Goal: Communication & Community: Answer question/provide support

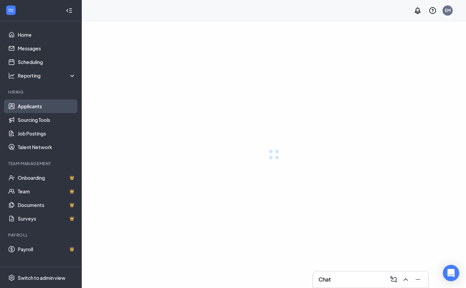
click at [42, 105] on link "Applicants" at bounding box center [47, 106] width 58 height 14
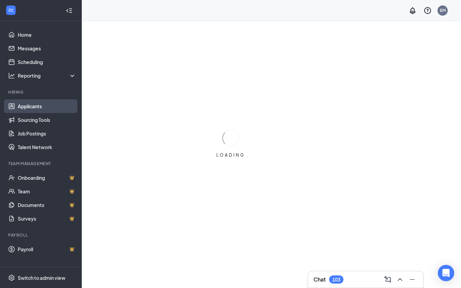
click at [42, 105] on link "Applicants" at bounding box center [47, 106] width 58 height 14
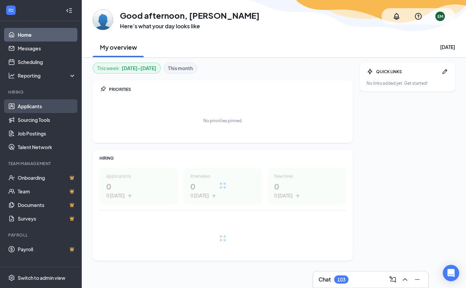
click at [29, 106] on link "Applicants" at bounding box center [47, 106] width 58 height 14
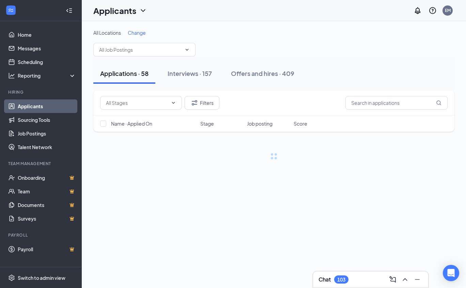
click at [188, 178] on div "All Locations Change Applications · 58 Interviews · 157 Offers and hires · 409 …" at bounding box center [274, 101] width 384 height 160
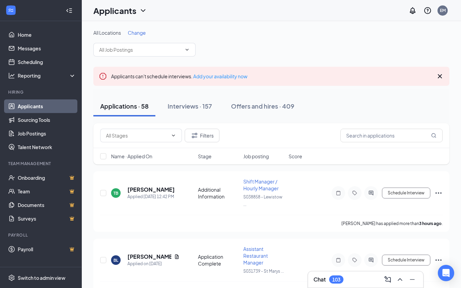
click at [188, 178] on div "TB [PERSON_NAME] Applied [DATE] 12:42 PM Additional Information Shift Manager /…" at bounding box center [271, 196] width 342 height 37
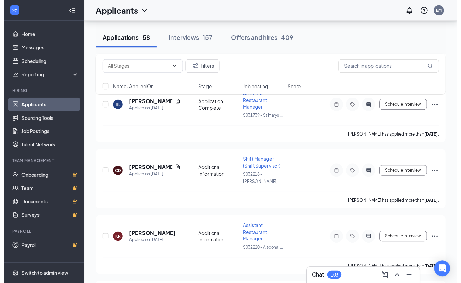
scroll to position [152, 0]
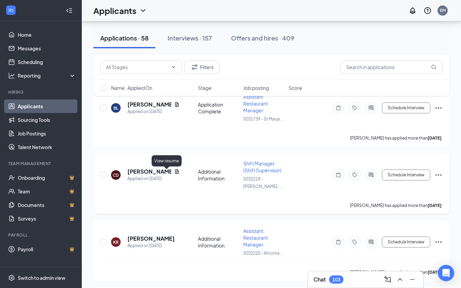
click at [175, 173] on icon "Document" at bounding box center [177, 171] width 4 height 4
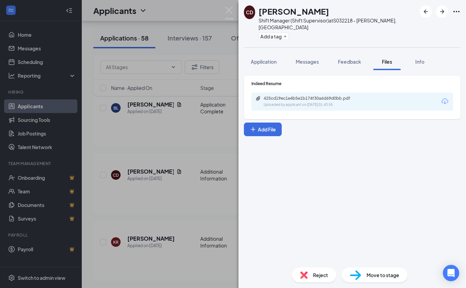
click at [447, 98] on icon "Download" at bounding box center [444, 101] width 7 height 6
click at [128, 225] on div "CD Corina Dolan Shift Manager (Shift Supervisor) at S032218 - DuBois, PA Add a …" at bounding box center [233, 144] width 466 height 288
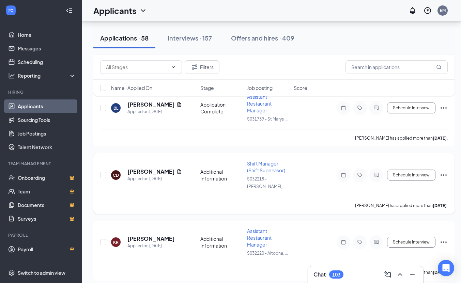
click at [142, 153] on div "CD Corina Dolan Applied on Sep 12 Additional Information Shift Manager (Shift S…" at bounding box center [273, 183] width 361 height 61
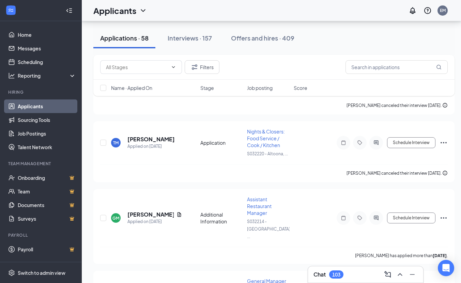
scroll to position [462, 0]
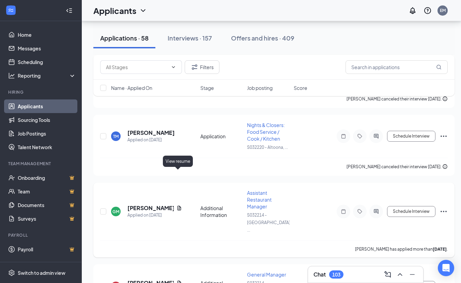
click at [177, 206] on icon "Document" at bounding box center [179, 208] width 4 height 4
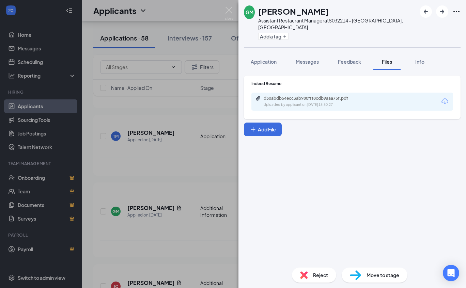
click at [445, 98] on icon "Download" at bounding box center [444, 101] width 7 height 6
click at [112, 156] on div "GM Gerald McClellan Assistant Restaurant Manager at S032214 - Altoona, PA Add a…" at bounding box center [233, 144] width 466 height 288
click at [149, 122] on div "TM ty marks Applied on Sep 10 Application Nights & Closers: Food Service / Cook…" at bounding box center [273, 140] width 347 height 36
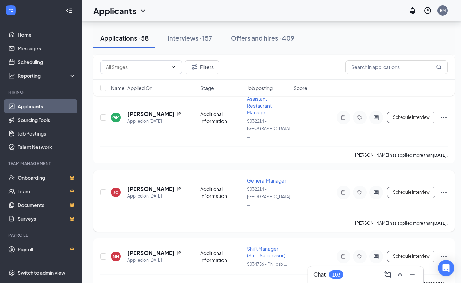
scroll to position [555, 0]
click at [176, 250] on icon "Document" at bounding box center [178, 252] width 5 height 5
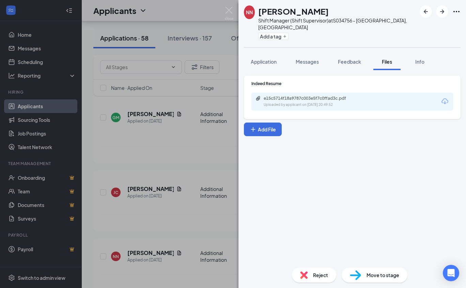
click at [444, 97] on icon "Download" at bounding box center [444, 101] width 8 height 8
click at [227, 102] on div "[PERSON_NAME] Shift Manager (Shift Supervisor) at S034756 - [GEOGRAPHIC_DATA], …" at bounding box center [233, 144] width 466 height 288
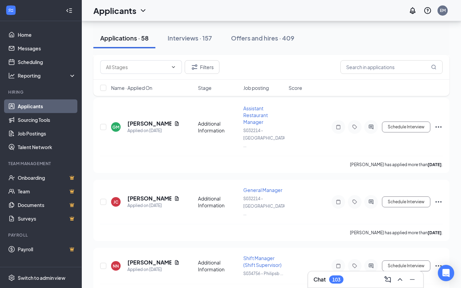
scroll to position [528, 0]
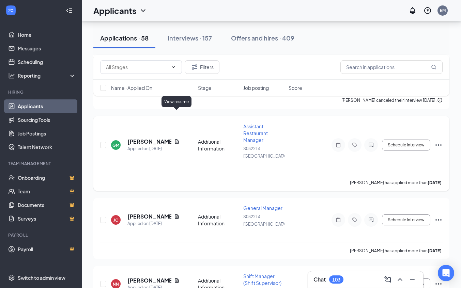
click at [176, 139] on icon "Document" at bounding box center [177, 141] width 4 height 4
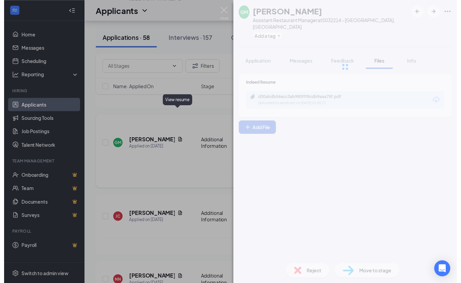
scroll to position [521, 0]
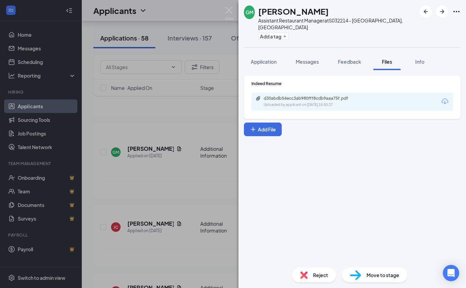
click at [441, 99] on div "d30abdb54ecc3ab980fff8cdb9aaa75f.pdf Uploaded by applicant on Sep 09, 2025 at 1…" at bounding box center [352, 102] width 202 height 18
click at [444, 97] on icon "Download" at bounding box center [444, 101] width 8 height 8
click at [174, 160] on div "GM Gerald McClellan Assistant Restaurant Manager at S032214 - Altoona, PA Add a…" at bounding box center [233, 144] width 466 height 288
click at [140, 136] on div "GM Gerald McClellan Assistant Restaurant Manager at S032214 - Altoona, PA Add a…" at bounding box center [233, 144] width 466 height 288
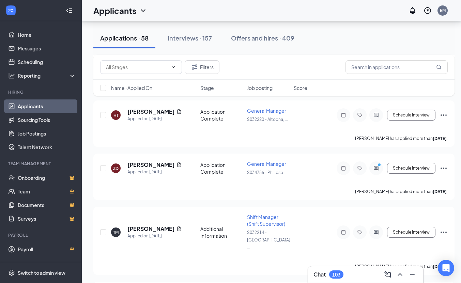
scroll to position [2285, 0]
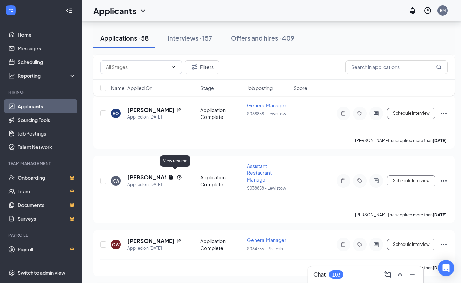
click at [174, 174] on div at bounding box center [230, 141] width 461 height 283
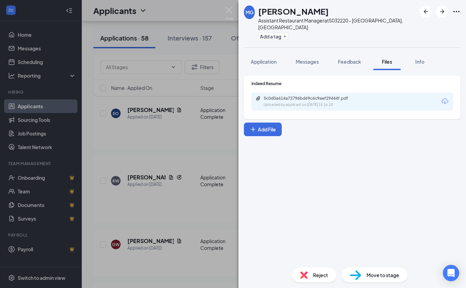
click at [446, 98] on icon "Download" at bounding box center [444, 101] width 8 height 8
click at [178, 192] on div "MG Matthew Glover Assistant Restaurant Manager at S032220 - Altoona, PA Add a t…" at bounding box center [233, 144] width 466 height 288
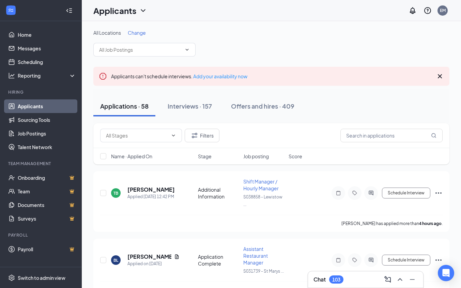
click at [284, 32] on div "All Locations Change" at bounding box center [271, 32] width 356 height 7
click at [400, 278] on icon "ChevronUp" at bounding box center [399, 279] width 4 height 3
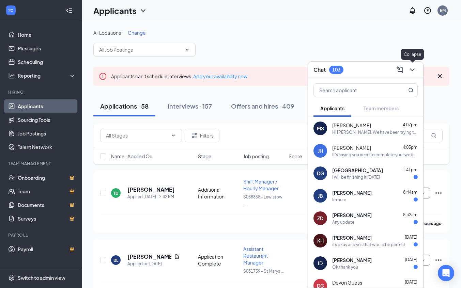
click at [412, 69] on icon "ChevronDown" at bounding box center [412, 70] width 8 height 8
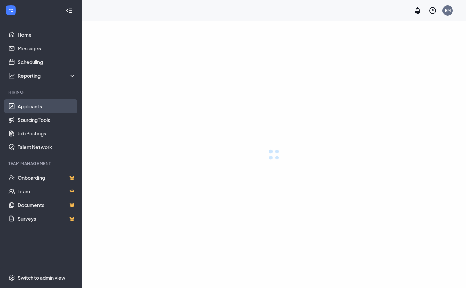
click at [42, 104] on link "Applicants" at bounding box center [47, 106] width 58 height 14
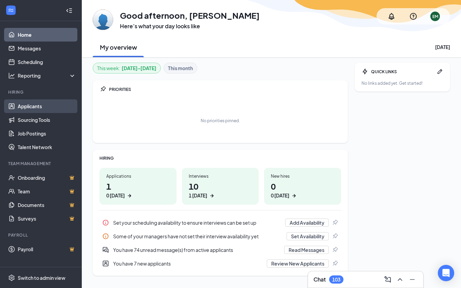
click at [30, 103] on link "Applicants" at bounding box center [47, 106] width 58 height 14
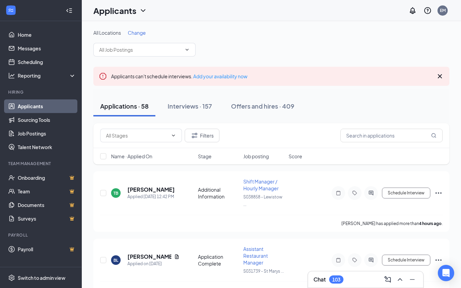
click at [140, 31] on span "Change" at bounding box center [137, 33] width 18 height 6
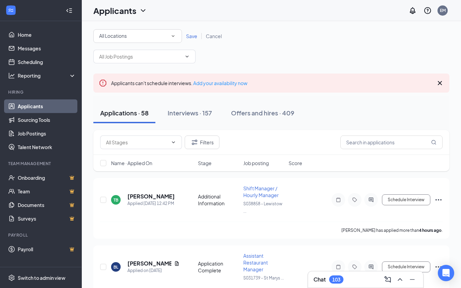
click at [174, 38] on icon "SmallChevronDown" at bounding box center [173, 36] width 6 height 6
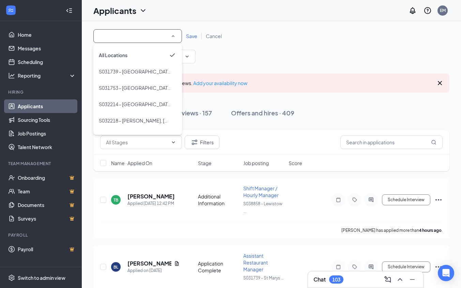
scroll to position [46, 0]
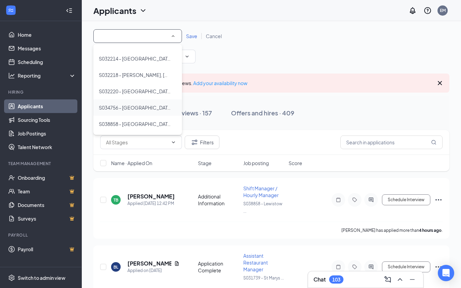
click at [145, 102] on li "S034756 - [GEOGRAPHIC_DATA], [GEOGRAPHIC_DATA]" at bounding box center [137, 107] width 88 height 16
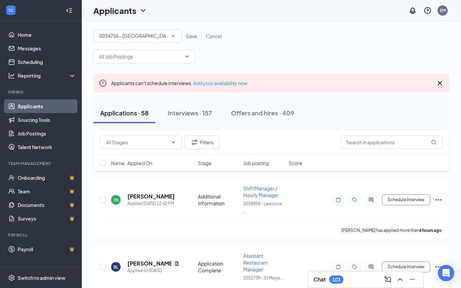
click at [197, 38] on link "Save" at bounding box center [192, 36] width 20 height 6
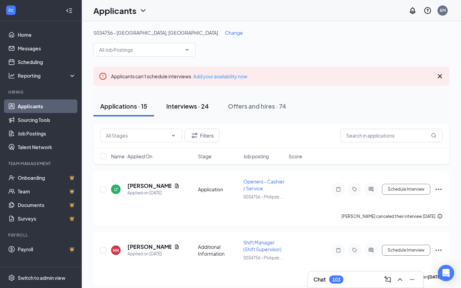
click at [188, 110] on button "Interviews · 24" at bounding box center [187, 106] width 56 height 20
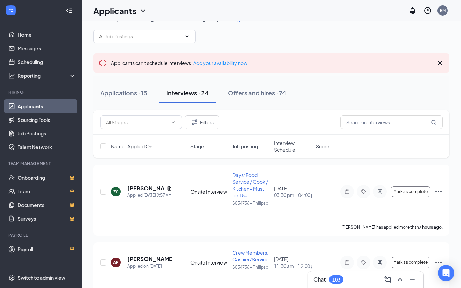
scroll to position [13, 0]
click at [127, 92] on div "Applications · 15" at bounding box center [123, 93] width 47 height 9
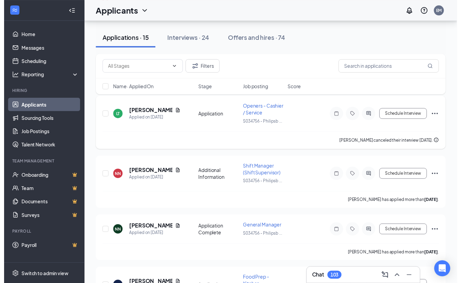
scroll to position [80, 0]
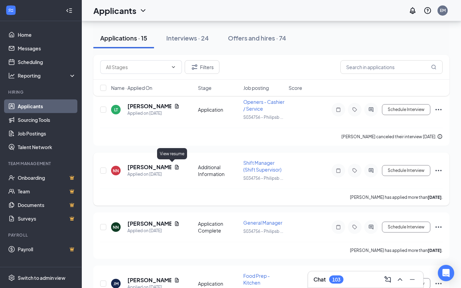
click at [174, 165] on icon "Document" at bounding box center [176, 166] width 5 height 5
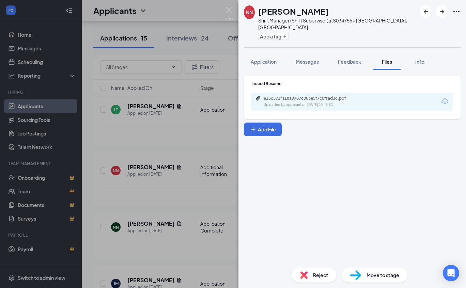
click at [446, 98] on icon "Download" at bounding box center [444, 101] width 7 height 6
click at [206, 183] on div "[PERSON_NAME] Shift Manager (Shift Supervisor) at S034756 - [GEOGRAPHIC_DATA], …" at bounding box center [233, 144] width 466 height 288
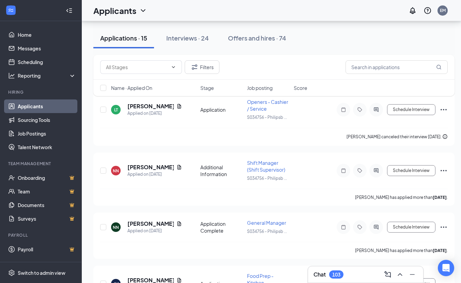
click at [206, 183] on div "[PERSON_NAME] Applied on [DATE] Additional Information Shift Manager (Shift Sup…" at bounding box center [273, 173] width 347 height 29
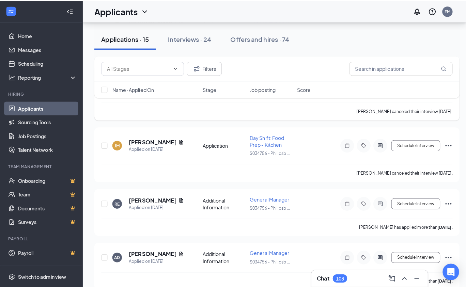
scroll to position [299, 0]
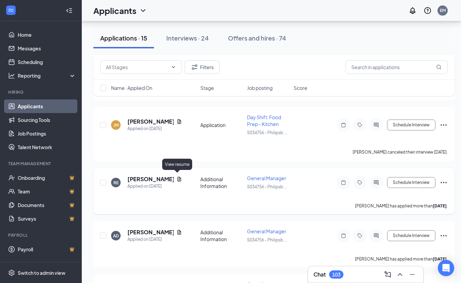
click at [177, 176] on icon "Document" at bounding box center [178, 178] width 5 height 5
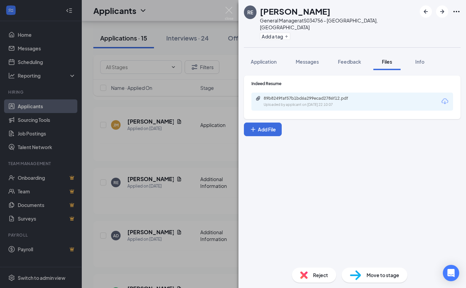
click at [440, 96] on div "89b8249faf57b1bd6a299ecad2786f12.pdf Uploaded by applicant on [DATE] 22:10:07" at bounding box center [352, 102] width 202 height 18
click at [443, 97] on icon "Download" at bounding box center [444, 101] width 8 height 8
click at [198, 150] on div "RE [PERSON_NAME] General Manager at S034756 - [GEOGRAPHIC_DATA], [GEOGRAPHIC_DA…" at bounding box center [233, 144] width 466 height 288
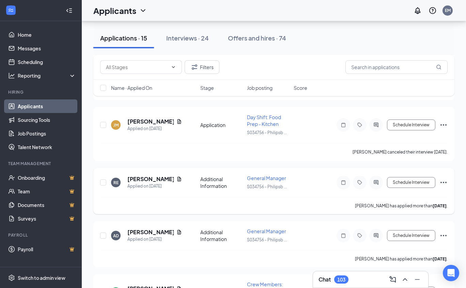
click at [176, 207] on div "[PERSON_NAME] has applied more than [DATE] ." at bounding box center [273, 205] width 347 height 17
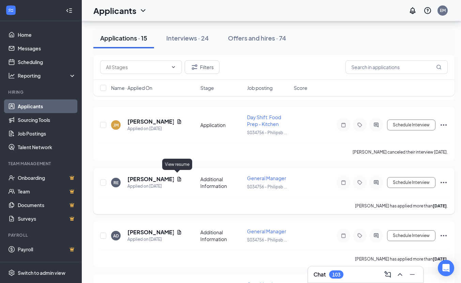
click at [176, 176] on icon "Document" at bounding box center [178, 178] width 5 height 5
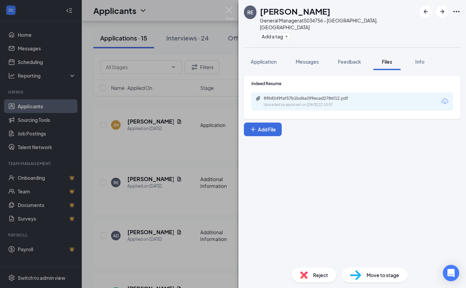
click at [448, 97] on icon "Download" at bounding box center [444, 101] width 8 height 8
click at [189, 193] on div "RE [PERSON_NAME] General Manager at S034756 - [GEOGRAPHIC_DATA], [GEOGRAPHIC_DA…" at bounding box center [233, 144] width 466 height 288
click at [189, 193] on div "RE [PERSON_NAME] Applied on [DATE] Additional Information General Manager S0347…" at bounding box center [273, 186] width 347 height 22
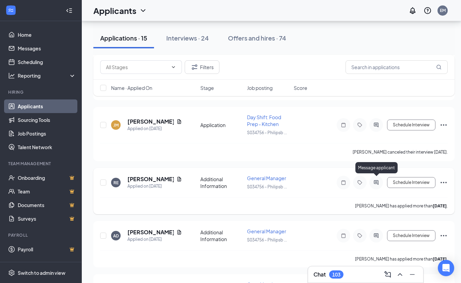
click at [375, 180] on icon "ActiveChat" at bounding box center [376, 182] width 8 height 5
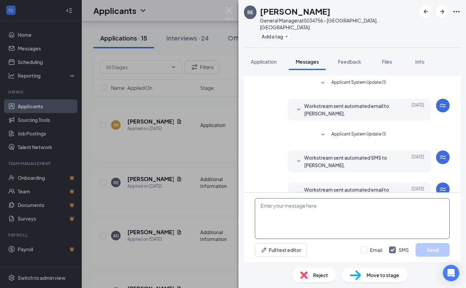
click at [270, 209] on textarea at bounding box center [352, 218] width 195 height 41
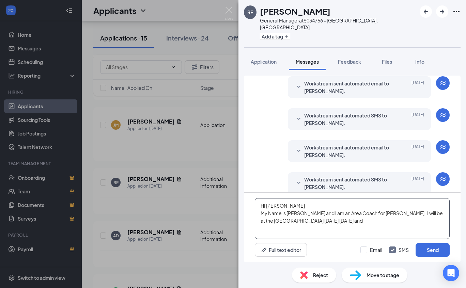
scroll to position [172, 0]
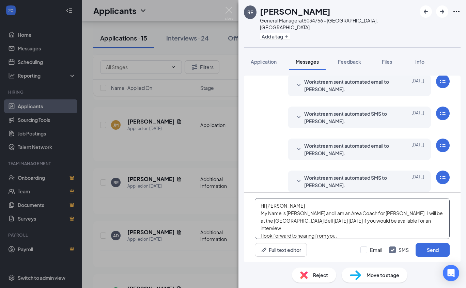
click at [441, 221] on textarea "HI [PERSON_NAME] My Name is [PERSON_NAME] and I am an Area Coach for [PERSON_NA…" at bounding box center [352, 218] width 195 height 41
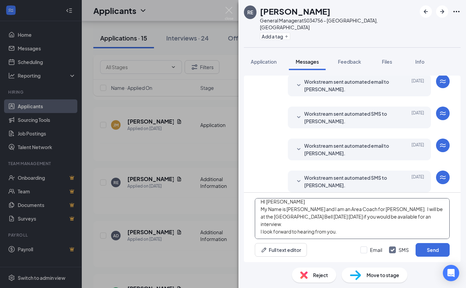
scroll to position [3, 0]
type textarea "HI [PERSON_NAME] My Name is [PERSON_NAME] and I am an Area Coach for [PERSON_NA…"
click at [432, 249] on button "Send" at bounding box center [432, 250] width 34 height 14
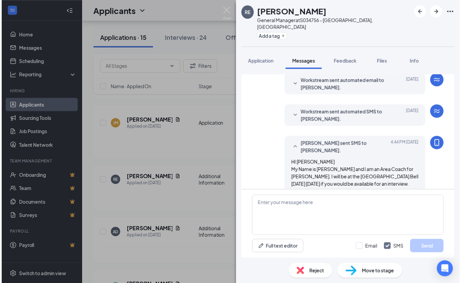
scroll to position [239, 0]
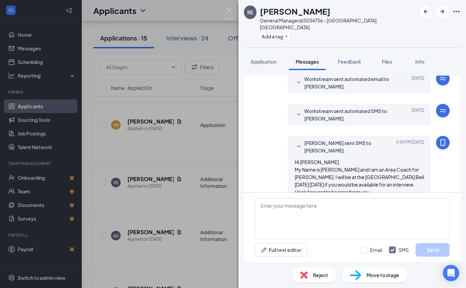
click at [125, 94] on div "RE [PERSON_NAME] General Manager at S034756 - [GEOGRAPHIC_DATA], [GEOGRAPHIC_DA…" at bounding box center [233, 144] width 466 height 288
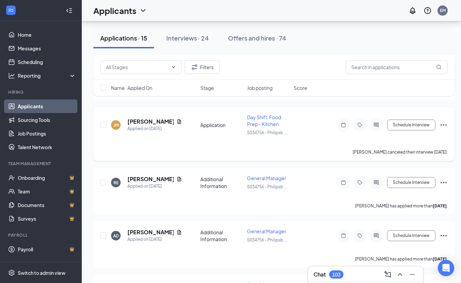
click at [188, 114] on div "[PERSON_NAME] Applied on [DATE] Application Day Shift: Food Prep - Kitchen S034…" at bounding box center [273, 128] width 347 height 29
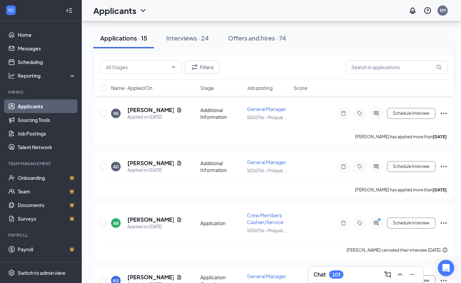
scroll to position [367, 1]
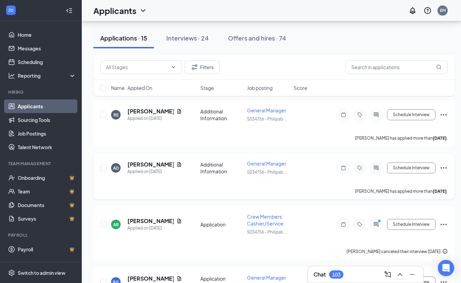
click at [177, 162] on icon "Document" at bounding box center [179, 164] width 4 height 4
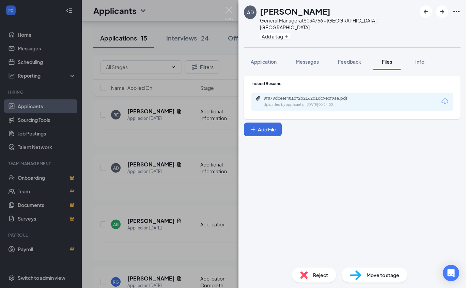
click at [439, 93] on div "9f879dceef481df2b2162d1dc9ecf9ae.pdf Uploaded by applicant on [DATE] 00:24:00" at bounding box center [352, 102] width 202 height 18
click at [449, 97] on div "9f879dceef481df2b2162d1dc9ecf9ae.pdf Uploaded by applicant on [DATE] 00:24:00" at bounding box center [352, 102] width 202 height 18
click at [441, 97] on icon "Download" at bounding box center [444, 101] width 8 height 8
click at [195, 189] on div "AD [PERSON_NAME] General Manager at S034756 - [GEOGRAPHIC_DATA], [GEOGRAPHIC_DA…" at bounding box center [233, 144] width 466 height 288
click at [192, 215] on div "AD [PERSON_NAME] General Manager at S034756 - [GEOGRAPHIC_DATA], [GEOGRAPHIC_DA…" at bounding box center [233, 144] width 466 height 288
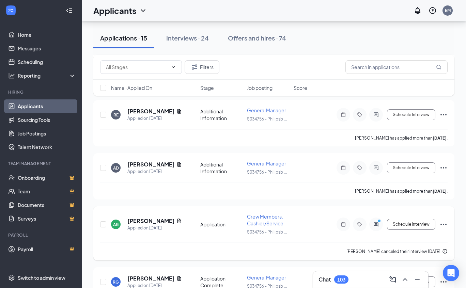
click at [211, 254] on div "[PERSON_NAME] canceled their interview [DATE]." at bounding box center [273, 251] width 347 height 18
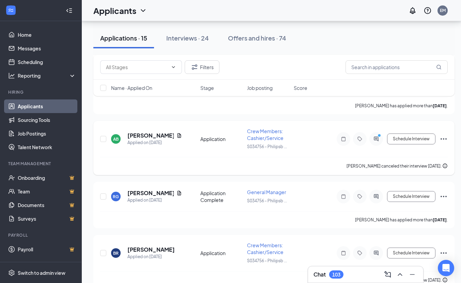
scroll to position [456, 0]
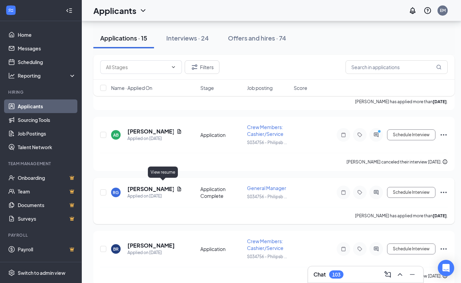
click at [176, 186] on icon "Document" at bounding box center [178, 188] width 5 height 5
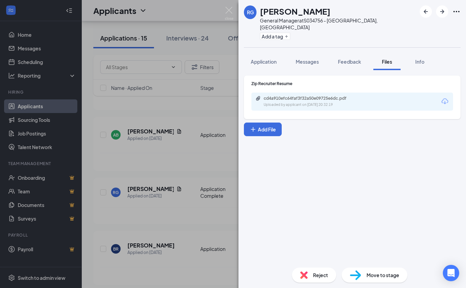
click at [448, 98] on icon "Download" at bounding box center [444, 101] width 7 height 6
click at [164, 184] on div "[PERSON_NAME] [PERSON_NAME] General Manager at S034756 - [GEOGRAPHIC_DATA], [GE…" at bounding box center [233, 144] width 466 height 288
drag, startPoint x: 164, startPoint y: 184, endPoint x: 193, endPoint y: 205, distance: 35.3
click at [164, 184] on div "[PERSON_NAME] [PERSON_NAME] General Manager at S034756 - [GEOGRAPHIC_DATA], [GE…" at bounding box center [233, 144] width 466 height 288
click at [193, 205] on div "[PERSON_NAME] [PERSON_NAME] General Manager at S034756 - [GEOGRAPHIC_DATA], [GE…" at bounding box center [233, 144] width 466 height 288
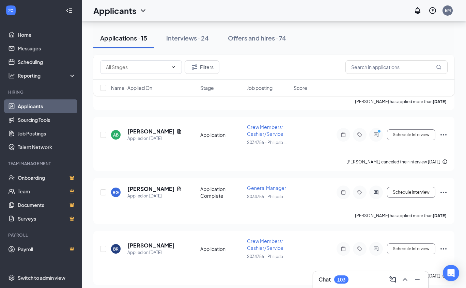
click at [193, 207] on div "[PERSON_NAME] has applied more than [DATE] ." at bounding box center [273, 215] width 347 height 17
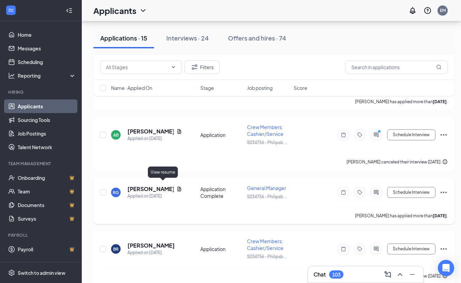
click at [177, 187] on icon "Document" at bounding box center [179, 189] width 4 height 4
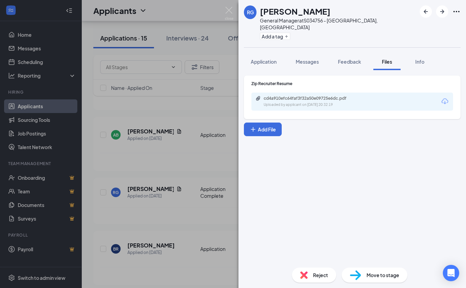
click at [447, 97] on icon "Download" at bounding box center [444, 101] width 8 height 8
click at [221, 164] on div "[PERSON_NAME] [PERSON_NAME] General Manager at S034756 - [GEOGRAPHIC_DATA], [GE…" at bounding box center [233, 144] width 466 height 288
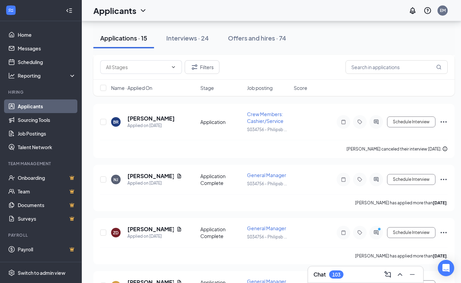
scroll to position [587, 0]
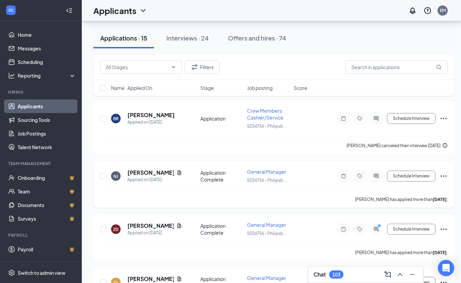
click at [176, 170] on icon "Document" at bounding box center [178, 172] width 5 height 5
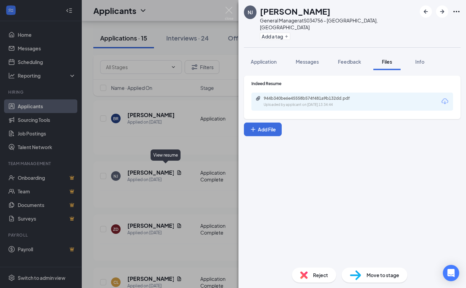
click at [445, 97] on icon "Download" at bounding box center [444, 101] width 8 height 8
click at [194, 191] on div "NJ [PERSON_NAME] General Manager at S034756 - [GEOGRAPHIC_DATA], [GEOGRAPHIC_DA…" at bounding box center [233, 144] width 466 height 288
click at [212, 198] on div "[PERSON_NAME] has applied more than [DATE] ." at bounding box center [273, 199] width 347 height 17
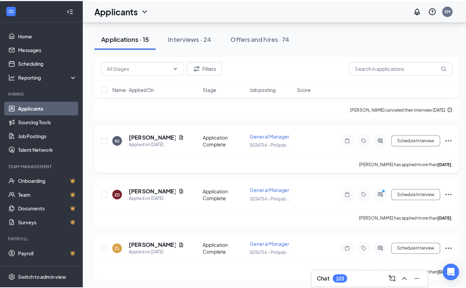
scroll to position [622, 0]
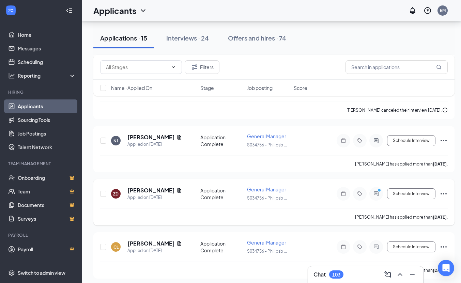
click at [178, 188] on icon "Document" at bounding box center [178, 190] width 5 height 5
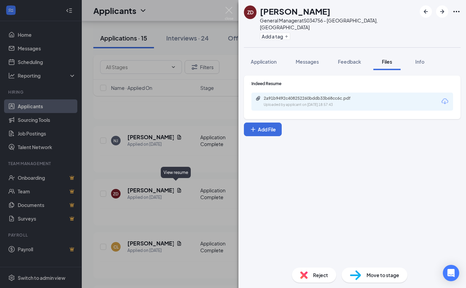
click at [445, 97] on icon "Download" at bounding box center [444, 101] width 8 height 8
click at [184, 148] on div "ZD [PERSON_NAME] General Manager at S034756 - [GEOGRAPHIC_DATA], [GEOGRAPHIC_DA…" at bounding box center [233, 144] width 466 height 288
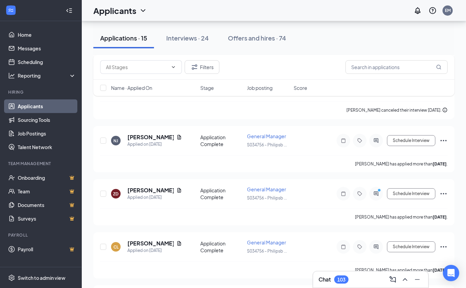
click at [184, 148] on div "NJ [PERSON_NAME] Applied on [DATE] Application Complete General Manager S034756…" at bounding box center [273, 144] width 347 height 22
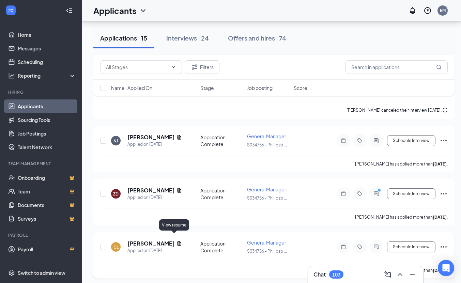
click at [177, 241] on icon "Document" at bounding box center [179, 243] width 4 height 4
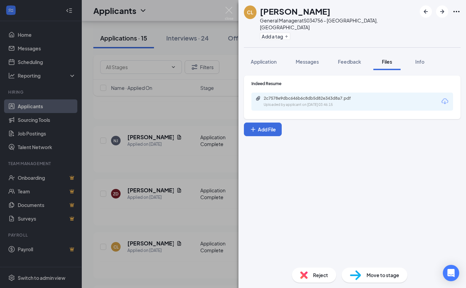
click at [440, 97] on icon "Download" at bounding box center [444, 101] width 8 height 8
click at [208, 185] on div "CL [PERSON_NAME] General Manager at S034756 - [GEOGRAPHIC_DATA], [GEOGRAPHIC_DA…" at bounding box center [233, 144] width 466 height 288
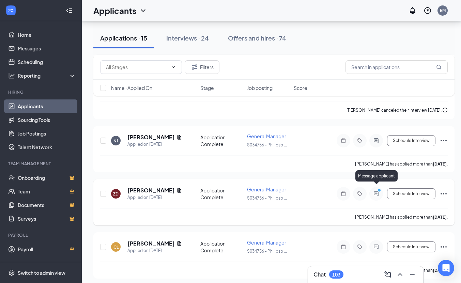
click at [372, 191] on icon "ActiveChat" at bounding box center [376, 193] width 8 height 5
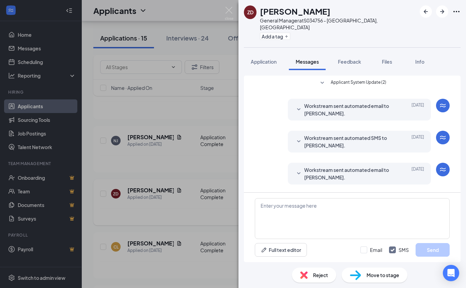
scroll to position [49, 0]
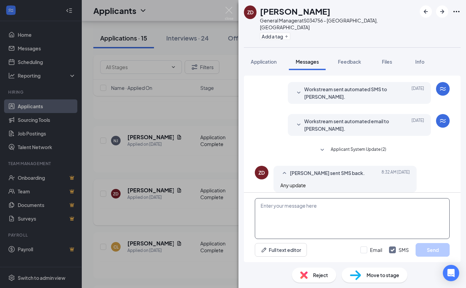
click at [261, 209] on textarea at bounding box center [352, 218] width 195 height 41
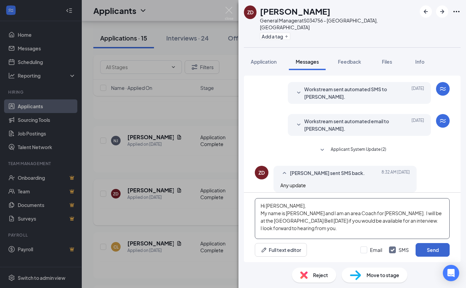
type textarea "Hi [PERSON_NAME], My name is [PERSON_NAME] and I am an area Coach for [PERSON_N…"
click at [431, 251] on button "Send" at bounding box center [432, 250] width 34 height 14
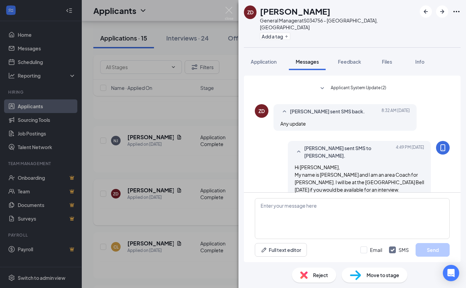
scroll to position [115, 0]
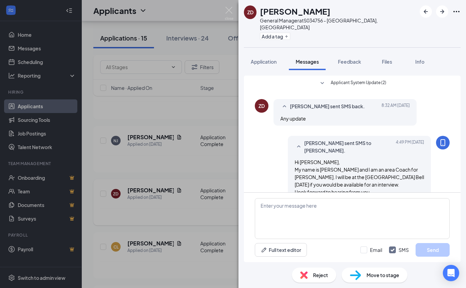
click at [173, 238] on div "ZD [PERSON_NAME] General Manager at S034756 - [GEOGRAPHIC_DATA], [GEOGRAPHIC_DA…" at bounding box center [233, 144] width 466 height 288
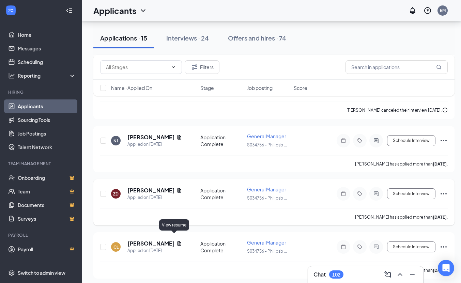
click at [177, 241] on icon "Document" at bounding box center [179, 243] width 4 height 4
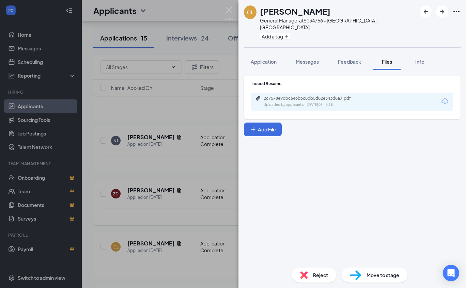
click at [187, 205] on div "CL [PERSON_NAME] General Manager at S034756 - [GEOGRAPHIC_DATA], [GEOGRAPHIC_DA…" at bounding box center [233, 144] width 466 height 288
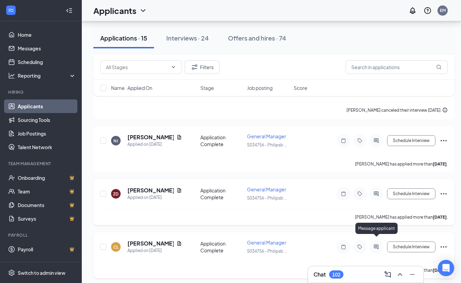
click at [376, 244] on icon "ActiveChat" at bounding box center [376, 246] width 8 height 5
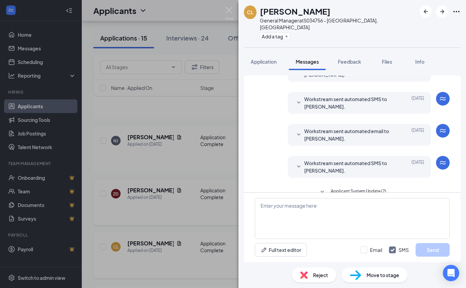
scroll to position [108, 0]
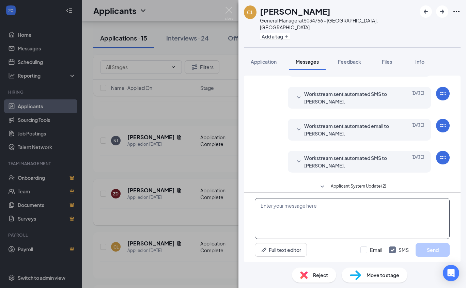
click at [272, 207] on textarea at bounding box center [352, 218] width 195 height 41
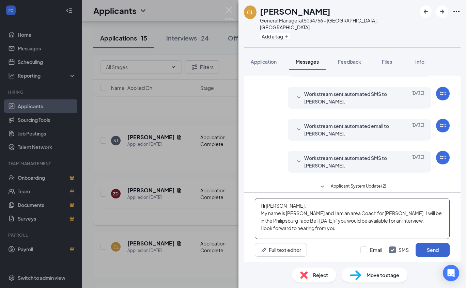
type textarea "Hi [PERSON_NAME], My name is [PERSON_NAME] and I am an area Coach for [PERSON_N…"
click at [437, 253] on button "Send" at bounding box center [432, 250] width 34 height 14
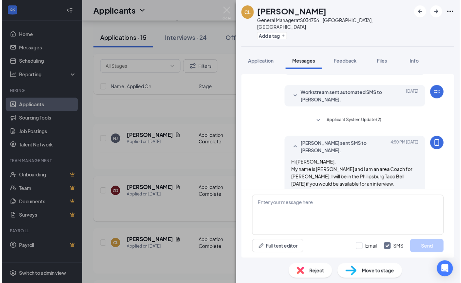
scroll to position [175, 0]
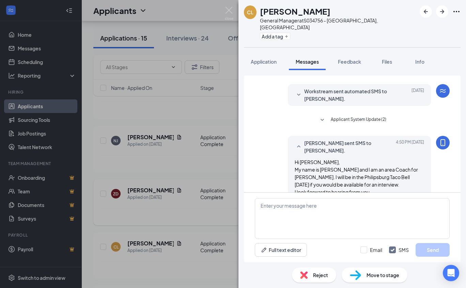
click at [202, 206] on div "CL [PERSON_NAME] General Manager at S034756 - [GEOGRAPHIC_DATA], [GEOGRAPHIC_DA…" at bounding box center [233, 144] width 466 height 288
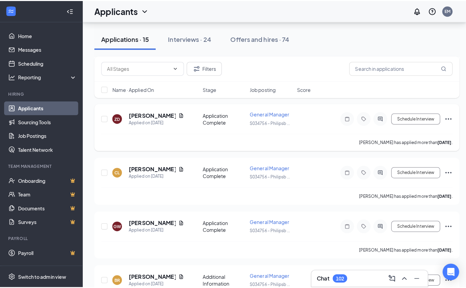
scroll to position [711, 0]
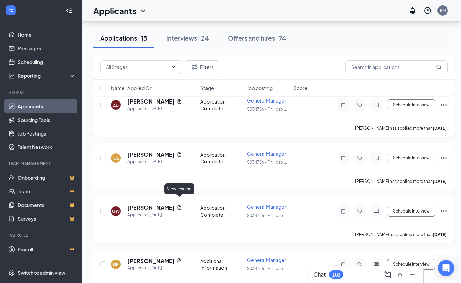
click at [177, 205] on icon "Document" at bounding box center [178, 207] width 5 height 5
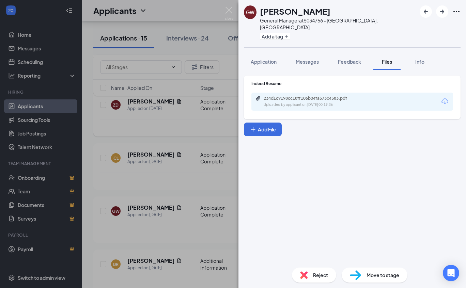
click at [442, 98] on icon "Download" at bounding box center [444, 101] width 7 height 6
drag, startPoint x: 190, startPoint y: 207, endPoint x: 184, endPoint y: 221, distance: 15.7
click at [184, 221] on div "GW [PERSON_NAME] General Manager at S034756 - [GEOGRAPHIC_DATA], [GEOGRAPHIC_DA…" at bounding box center [233, 144] width 466 height 288
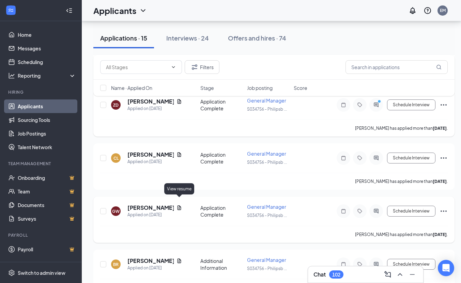
click at [178, 205] on icon "Document" at bounding box center [179, 207] width 4 height 4
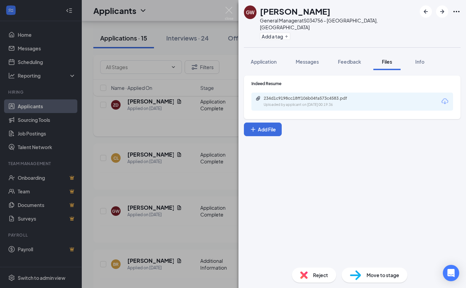
click at [445, 97] on icon "Download" at bounding box center [444, 101] width 8 height 8
click at [171, 209] on div "GW [PERSON_NAME] General Manager at S034756 - [GEOGRAPHIC_DATA], [GEOGRAPHIC_DA…" at bounding box center [233, 144] width 466 height 288
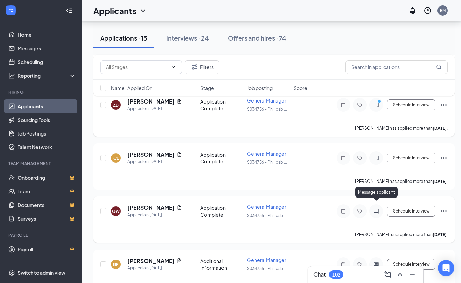
click at [378, 208] on icon "ActiveChat" at bounding box center [376, 210] width 8 height 5
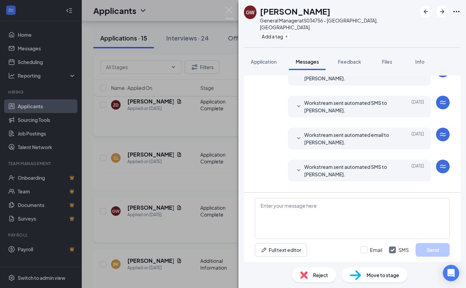
scroll to position [44, 0]
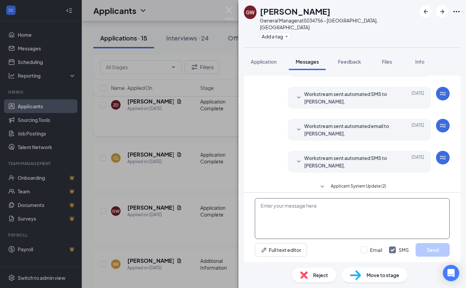
click at [283, 208] on textarea at bounding box center [352, 218] width 195 height 41
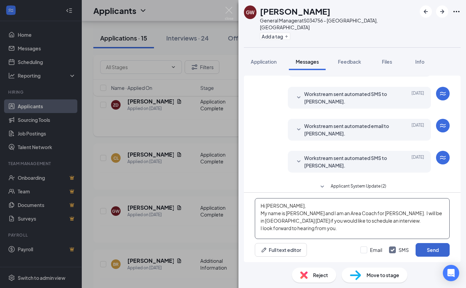
type textarea "Hi [PERSON_NAME], My name is [PERSON_NAME] and I am an Area Coach for [PERSON_N…"
click at [433, 243] on button "Send" at bounding box center [432, 250] width 34 height 14
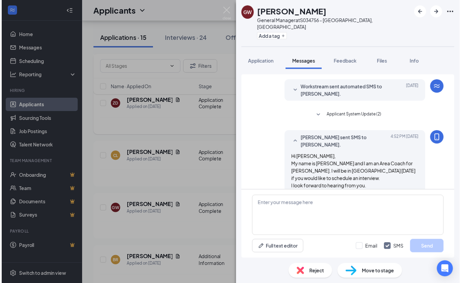
scroll to position [117, 0]
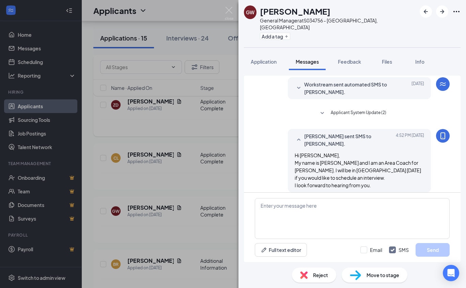
click at [176, 223] on div "GW [PERSON_NAME] General Manager at S034756 - [GEOGRAPHIC_DATA], [GEOGRAPHIC_DA…" at bounding box center [233, 144] width 466 height 288
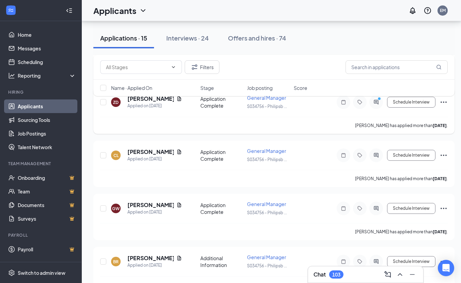
scroll to position [724, 0]
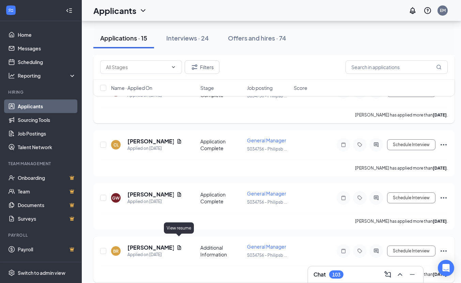
click at [178, 245] on icon "Document" at bounding box center [178, 247] width 5 height 5
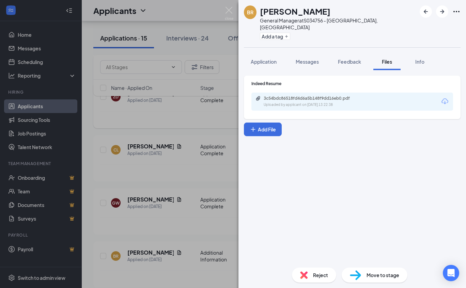
click at [443, 98] on icon "Download" at bounding box center [444, 101] width 8 height 8
click at [196, 208] on div "[PERSON_NAME] General Manager at S034756 - [GEOGRAPHIC_DATA], [GEOGRAPHIC_DATA]…" at bounding box center [233, 144] width 466 height 288
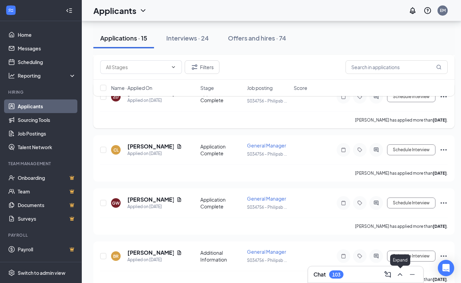
click at [399, 275] on icon "ChevronUp" at bounding box center [400, 274] width 8 height 8
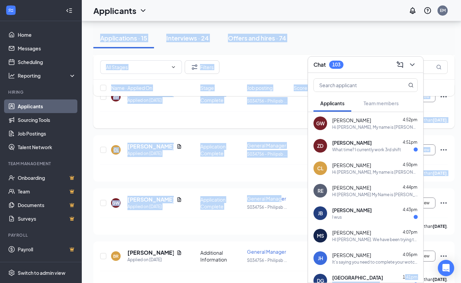
drag, startPoint x: 399, startPoint y: 275, endPoint x: 282, endPoint y: 175, distance: 153.8
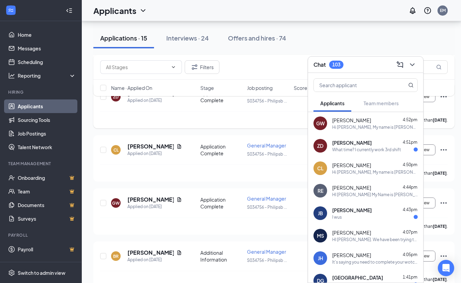
click at [351, 147] on div "What time? I currently work 3rd shift" at bounding box center [366, 150] width 69 height 6
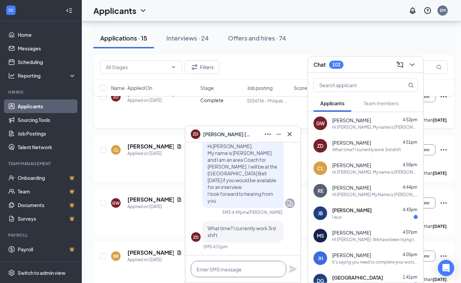
click at [206, 267] on textarea at bounding box center [238, 269] width 95 height 16
type textarea "Could you do 2pm"
click at [295, 268] on icon "Plane" at bounding box center [292, 268] width 7 height 7
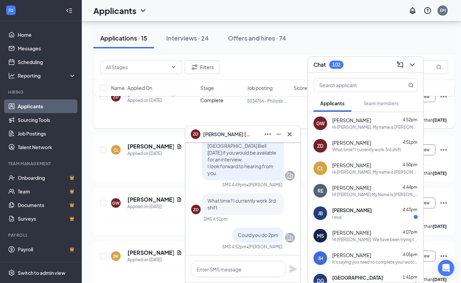
click at [418, 66] on div "Chat 102" at bounding box center [365, 65] width 115 height 16
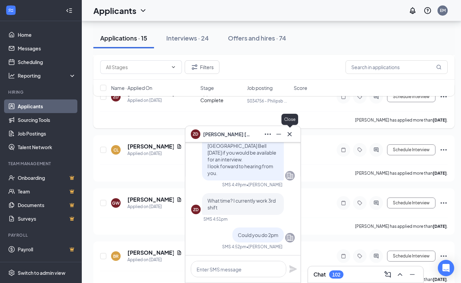
click at [292, 132] on icon "Cross" at bounding box center [289, 134] width 8 height 8
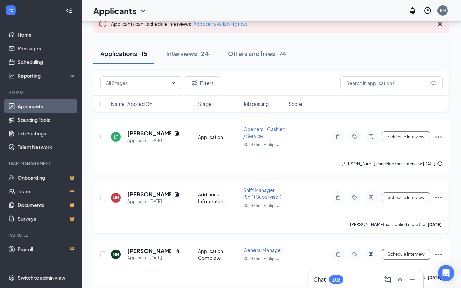
scroll to position [53, 0]
click at [436, 196] on icon "Ellipses" at bounding box center [438, 197] width 8 height 8
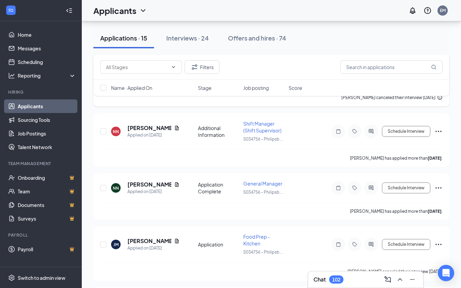
scroll to position [120, 0]
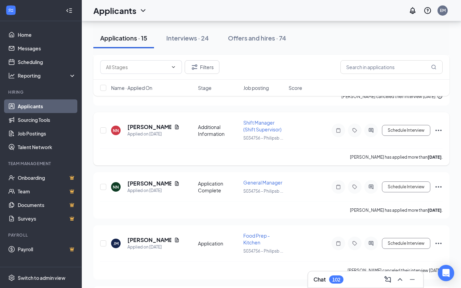
click at [437, 130] on icon "Ellipses" at bounding box center [438, 130] width 8 height 8
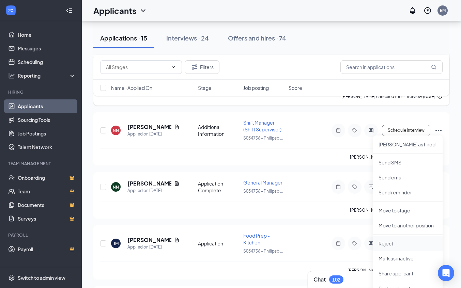
click at [389, 245] on p "Reject" at bounding box center [407, 243] width 59 height 7
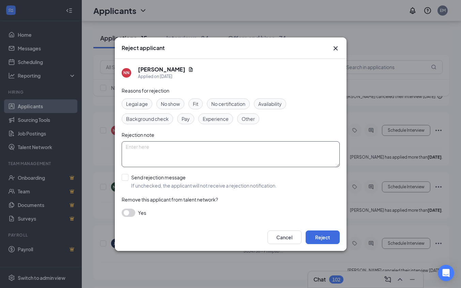
click at [151, 146] on textarea at bounding box center [231, 154] width 218 height 26
type textarea "Too young"
click at [330, 239] on button "Reject" at bounding box center [322, 237] width 34 height 14
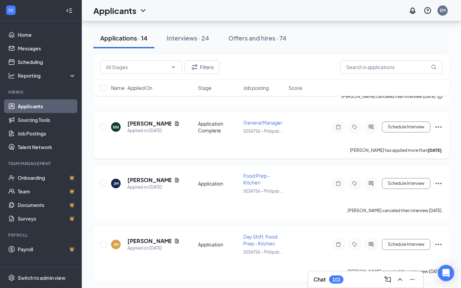
click at [438, 123] on icon "Ellipses" at bounding box center [438, 127] width 8 height 8
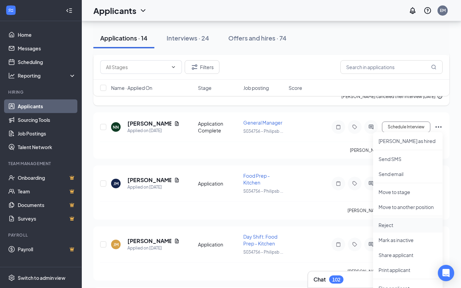
click at [392, 225] on p "Reject" at bounding box center [407, 225] width 59 height 7
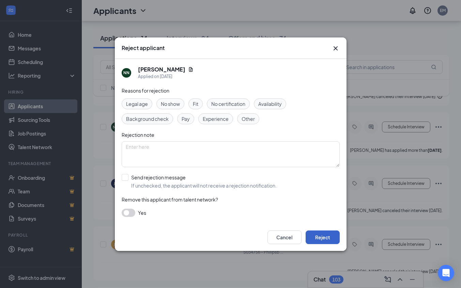
click at [322, 236] on button "Reject" at bounding box center [322, 237] width 34 height 14
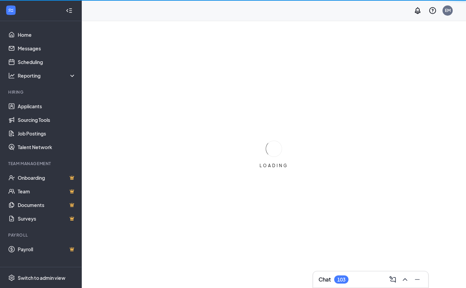
click at [406, 278] on icon "ChevronUp" at bounding box center [405, 279] width 8 height 8
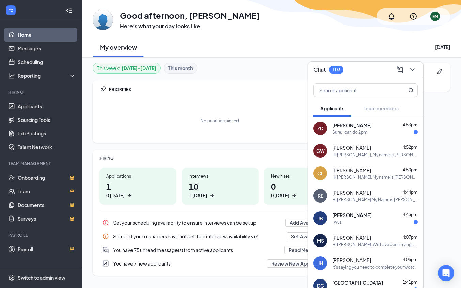
click at [354, 128] on span "[PERSON_NAME]" at bounding box center [351, 125] width 39 height 7
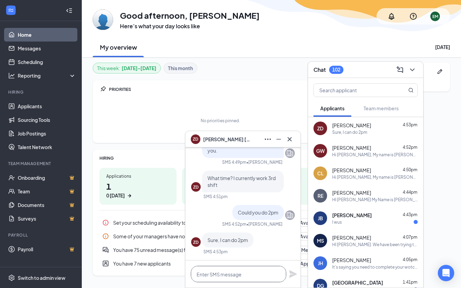
click at [200, 273] on textarea at bounding box center [238, 274] width 95 height 16
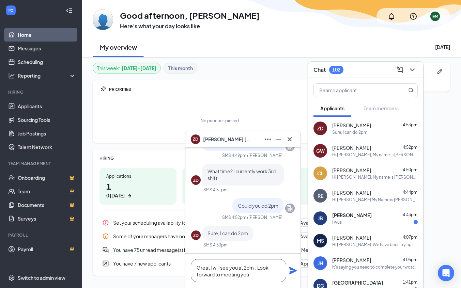
type textarea "Great I will see you at 2pm . Look forward to meeting you"
click at [291, 274] on icon "Plane" at bounding box center [293, 271] width 8 height 8
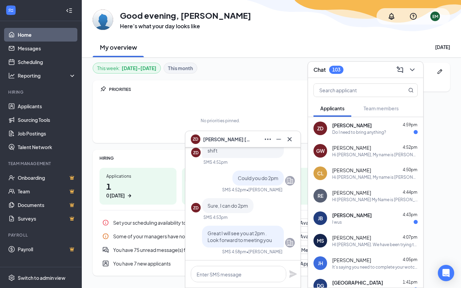
scroll to position [0, 0]
click at [414, 70] on icon "ChevronDown" at bounding box center [412, 70] width 8 height 8
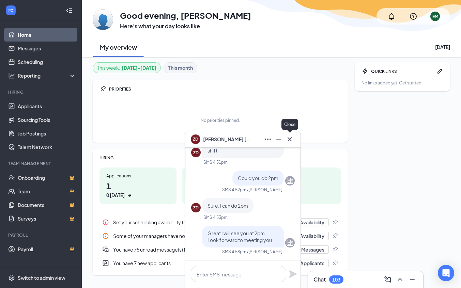
click at [289, 138] on icon "Cross" at bounding box center [289, 139] width 8 height 8
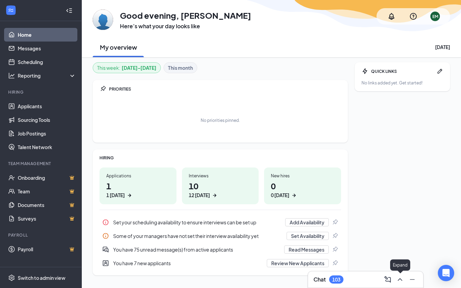
click at [399, 277] on icon "ChevronUp" at bounding box center [400, 279] width 8 height 8
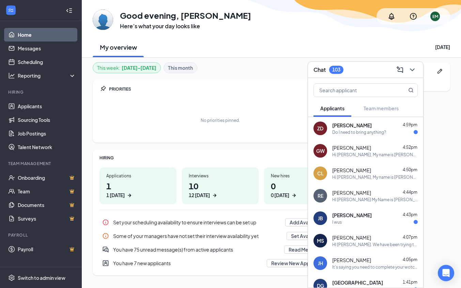
click at [356, 129] on div "Zachary Dimond 4:59pm Do I need to bring anything?" at bounding box center [374, 128] width 85 height 13
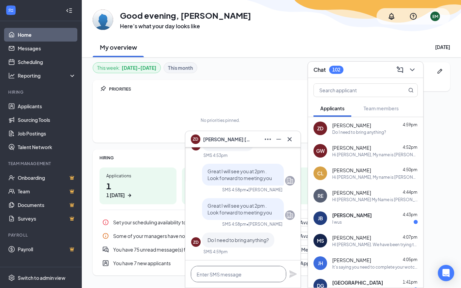
click at [212, 270] on textarea at bounding box center [238, 274] width 95 height 16
type textarea "Nope"
click at [295, 274] on icon "Plane" at bounding box center [292, 273] width 7 height 7
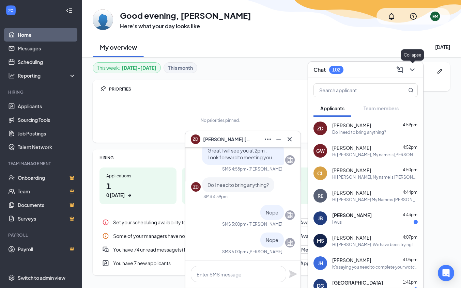
click at [413, 69] on icon "ChevronDown" at bounding box center [411, 69] width 4 height 3
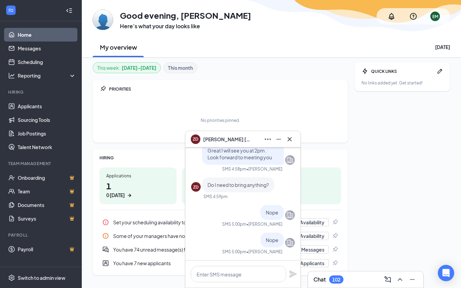
click at [408, 139] on div "QUICK LINKS No links added yet. Get started!" at bounding box center [401, 168] width 95 height 213
click at [290, 141] on icon "Cross" at bounding box center [289, 139] width 8 height 8
